Goal: Obtain resource: Obtain resource

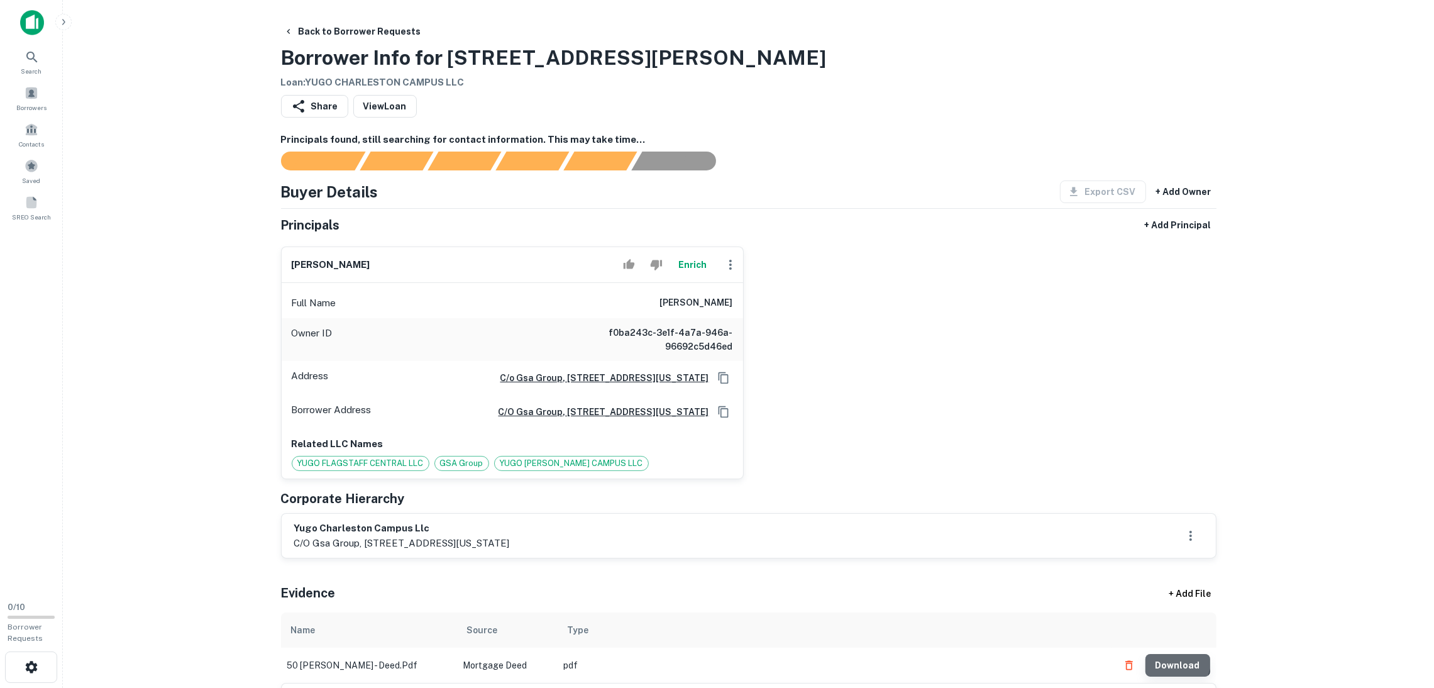
click at [1180, 663] on button "Download" at bounding box center [1178, 665] width 65 height 23
drag, startPoint x: 429, startPoint y: 523, endPoint x: 293, endPoint y: 523, distance: 135.8
click at [294, 523] on h6 "yugo charleston campus llc" at bounding box center [402, 528] width 216 height 14
copy h6 "yugo charleston campus llc"
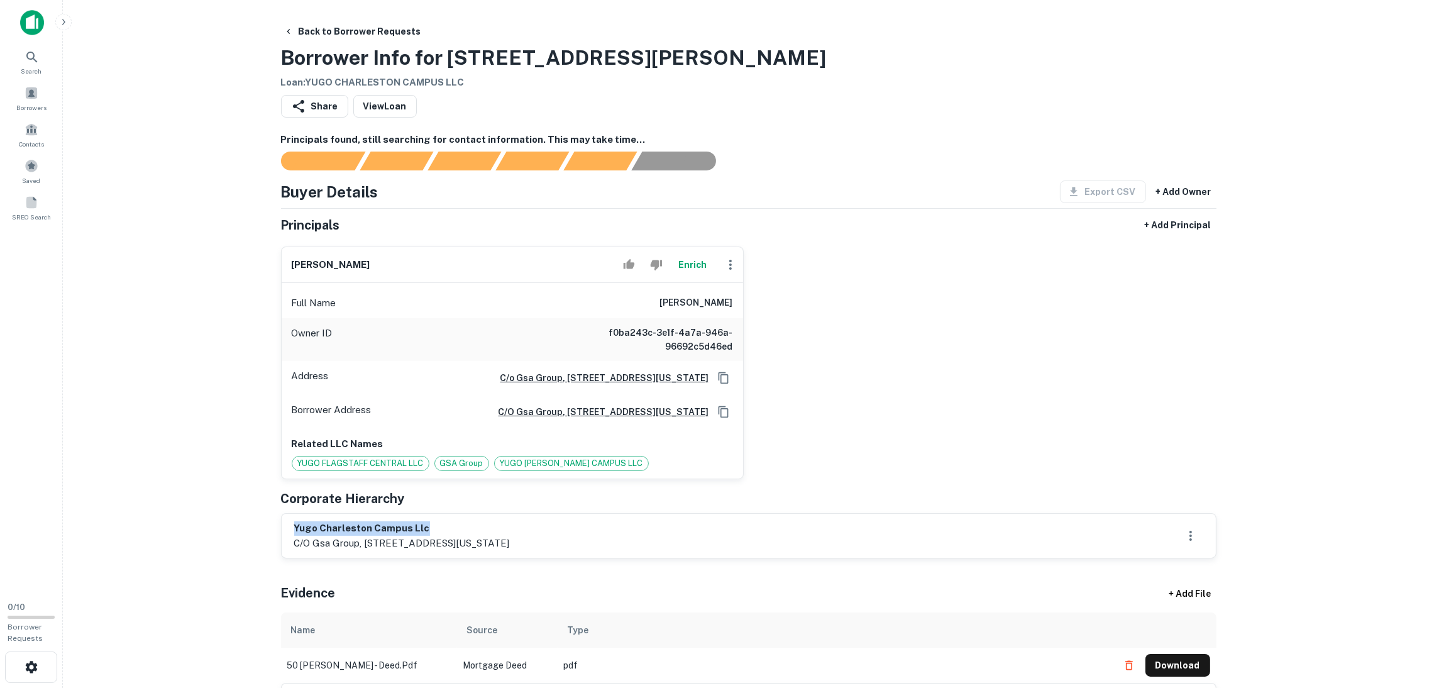
drag, startPoint x: 420, startPoint y: 251, endPoint x: 269, endPoint y: 268, distance: 151.9
copy h6 "[PERSON_NAME]"
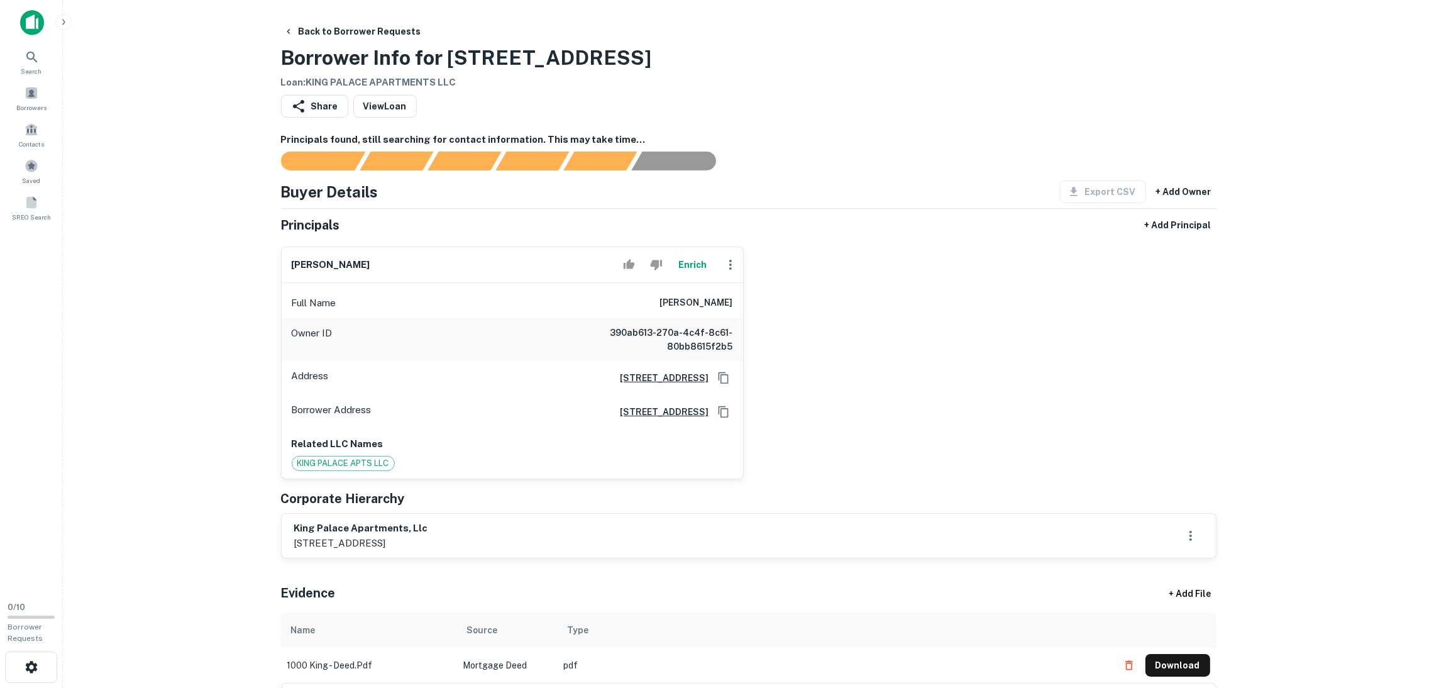
drag, startPoint x: 384, startPoint y: 263, endPoint x: 270, endPoint y: 256, distance: 114.7
copy h6 "james t. barnard"
click at [727, 379] on icon "Copy Address" at bounding box center [723, 378] width 13 height 13
click at [720, 375] on icon "Copy Address" at bounding box center [723, 377] width 10 height 11
